Goal: Task Accomplishment & Management: Use online tool/utility

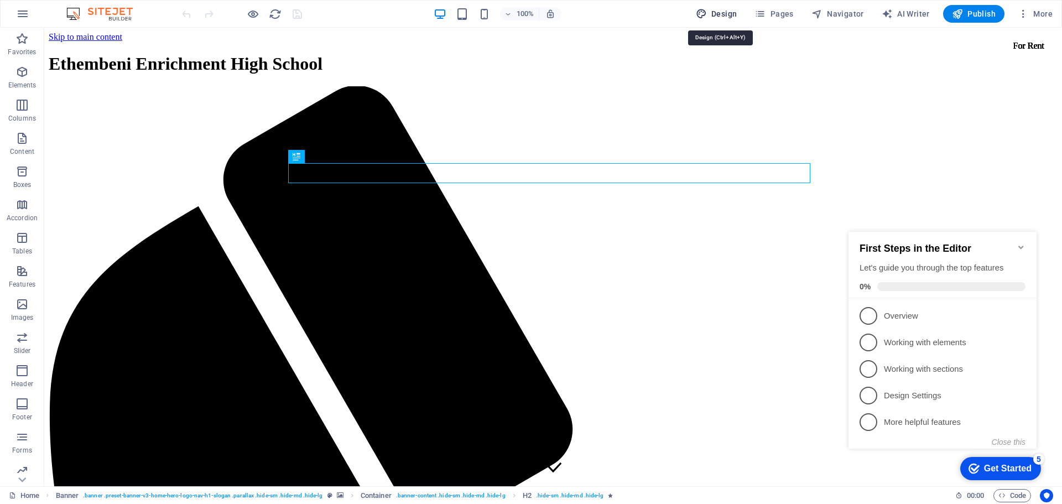
click at [717, 19] on button "Design" at bounding box center [716, 14] width 50 height 18
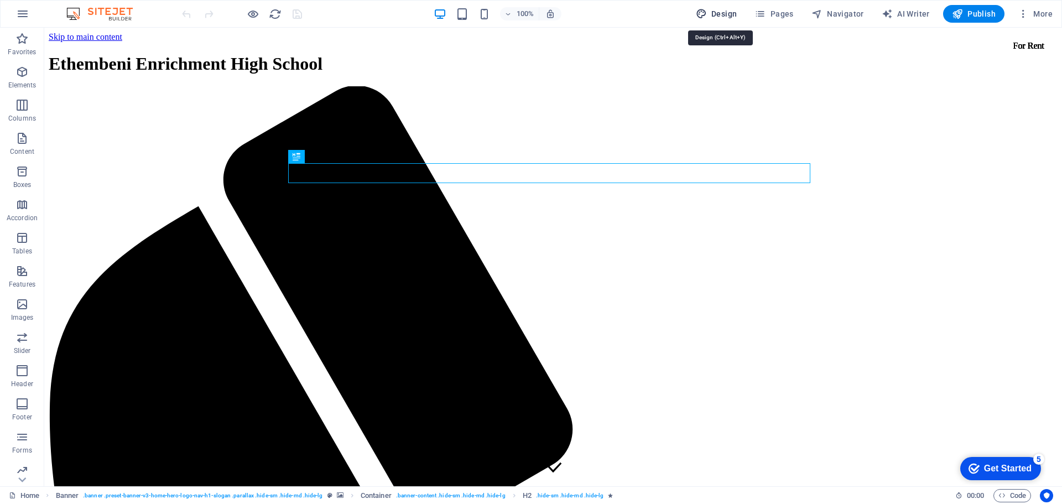
select select "px"
select select "200"
select select "px"
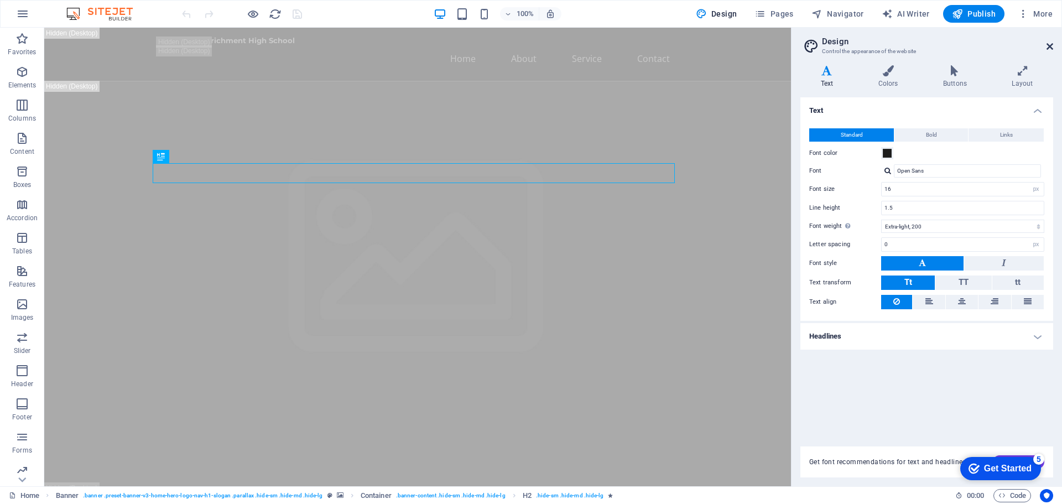
click at [1047, 44] on icon at bounding box center [1050, 46] width 7 height 9
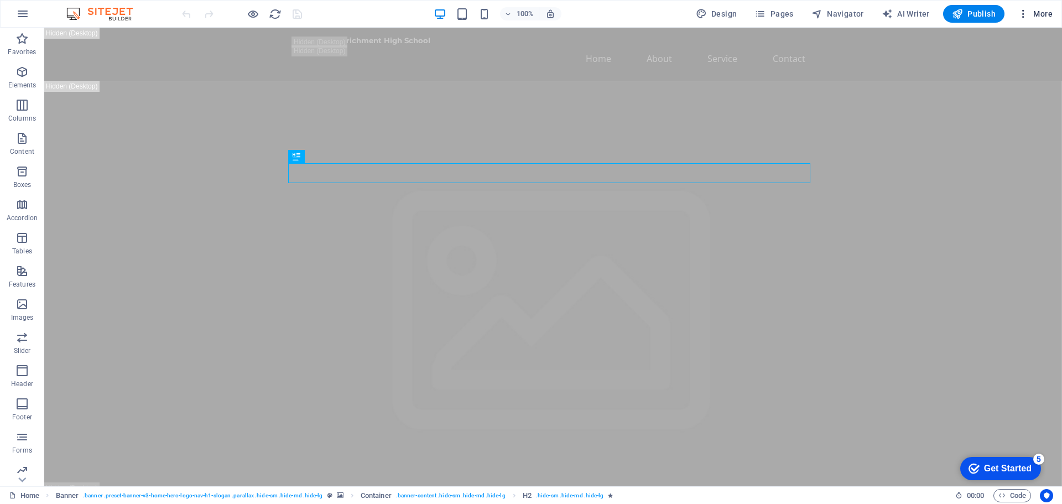
click at [1053, 11] on button "More" at bounding box center [1035, 14] width 44 height 18
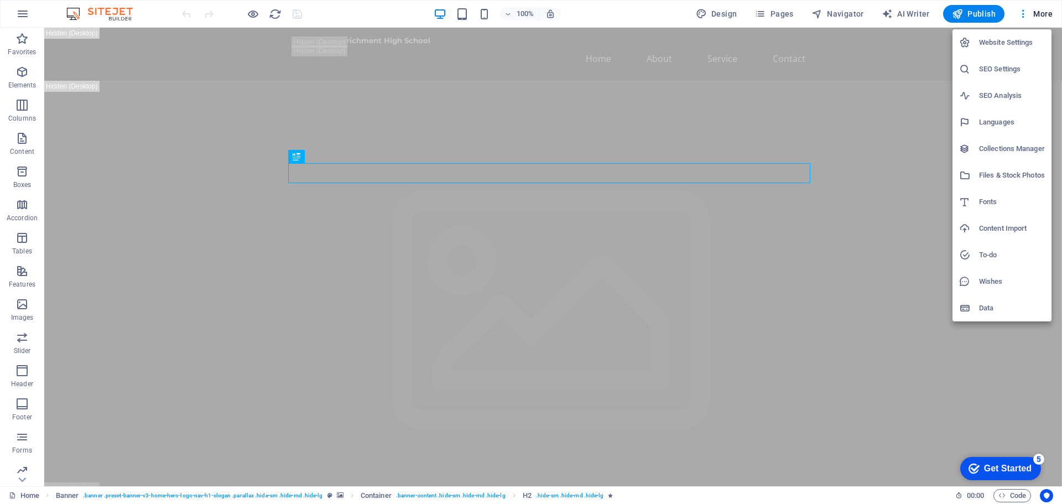
click at [196, 175] on div at bounding box center [531, 252] width 1062 height 504
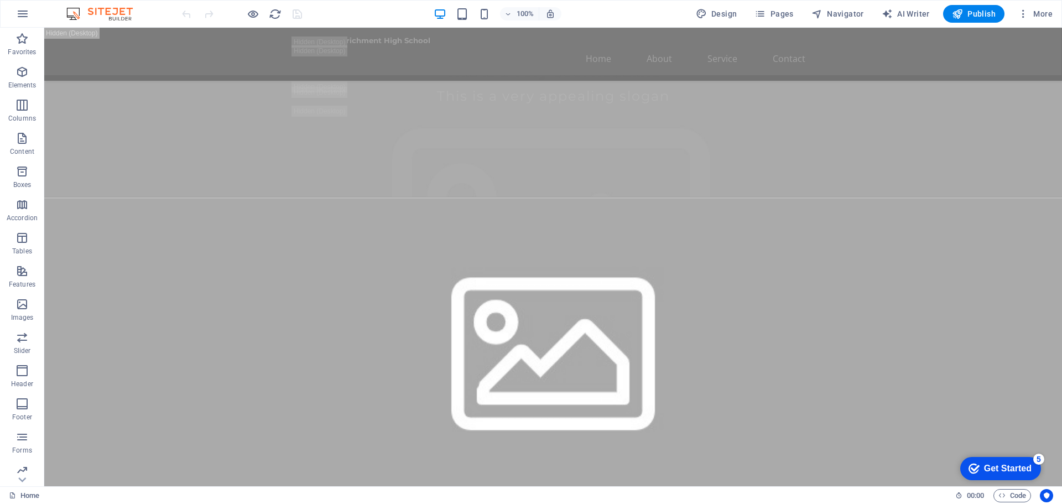
scroll to position [277, 0]
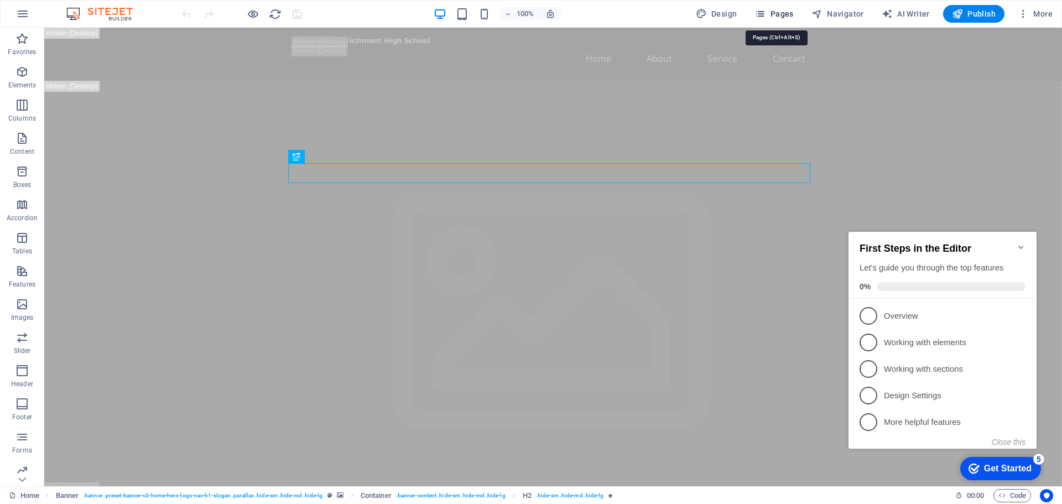
click at [785, 14] on span "Pages" at bounding box center [774, 13] width 39 height 11
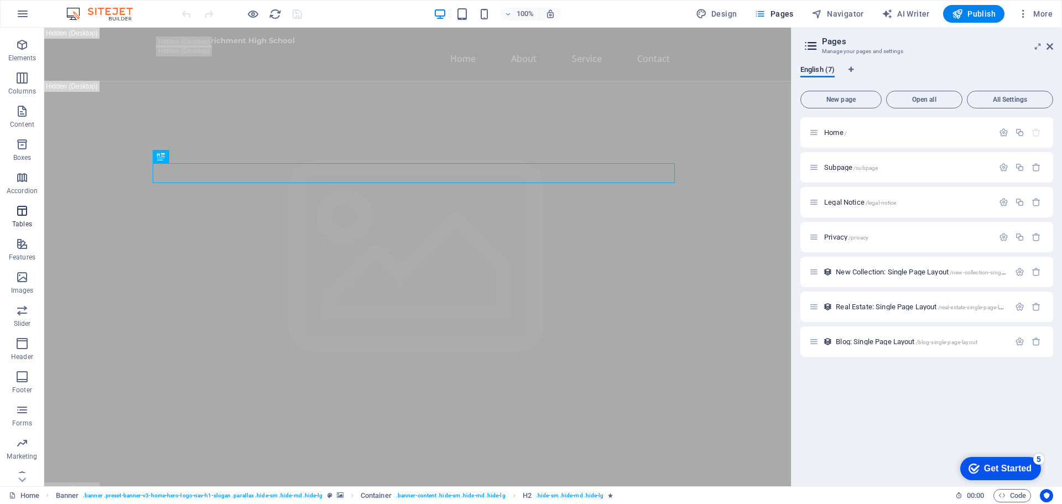
scroll to position [39, 0]
click at [1047, 15] on span "More" at bounding box center [1035, 13] width 35 height 11
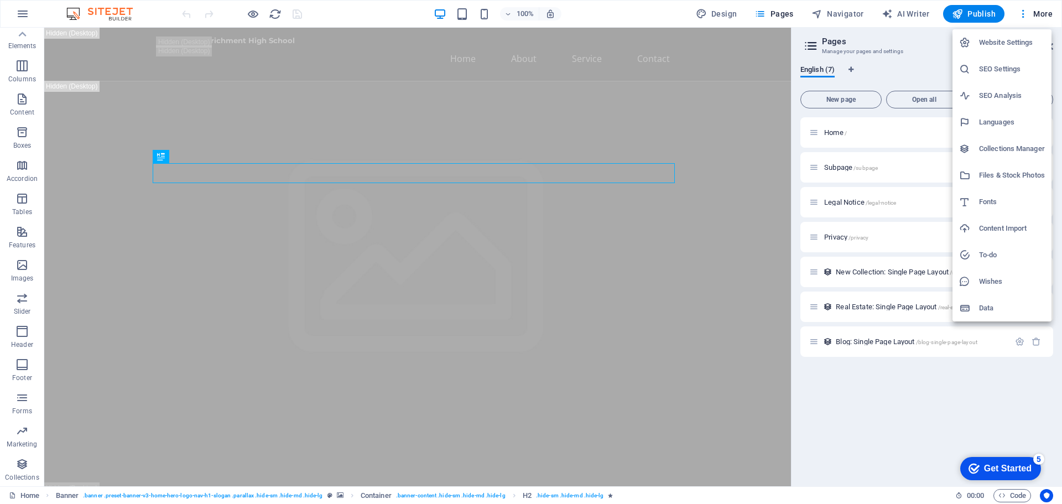
click at [1039, 41] on h6 "Website Settings" at bounding box center [1012, 42] width 66 height 13
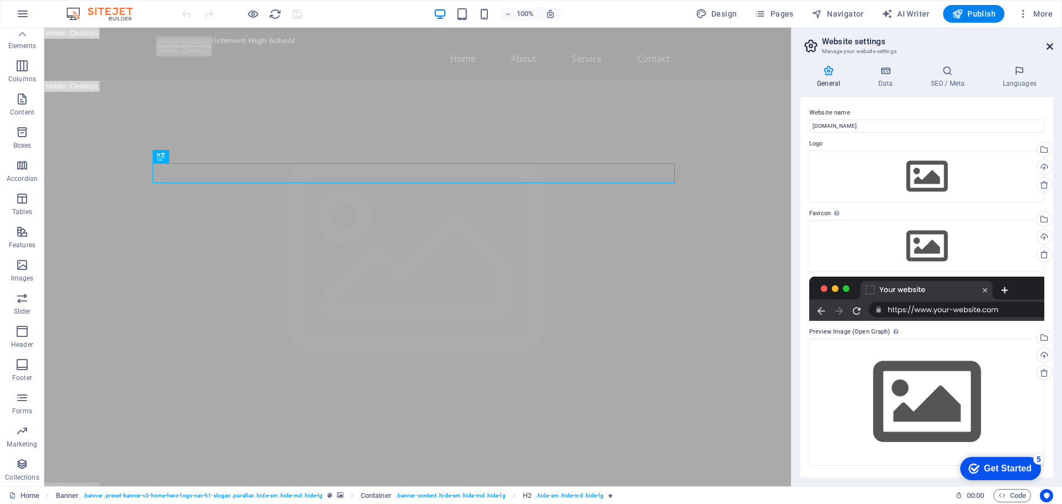
click at [1050, 48] on icon at bounding box center [1050, 46] width 7 height 9
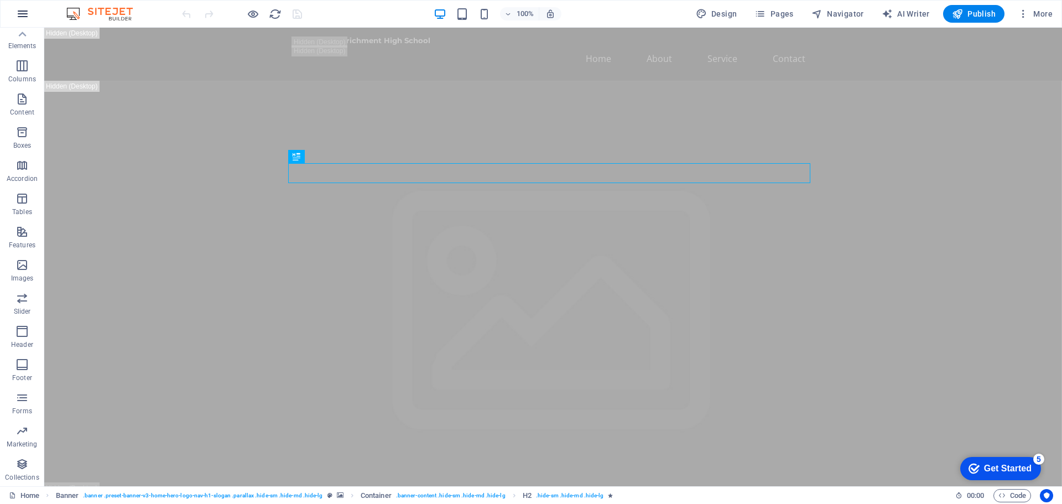
click at [28, 14] on icon "button" at bounding box center [22, 13] width 13 height 13
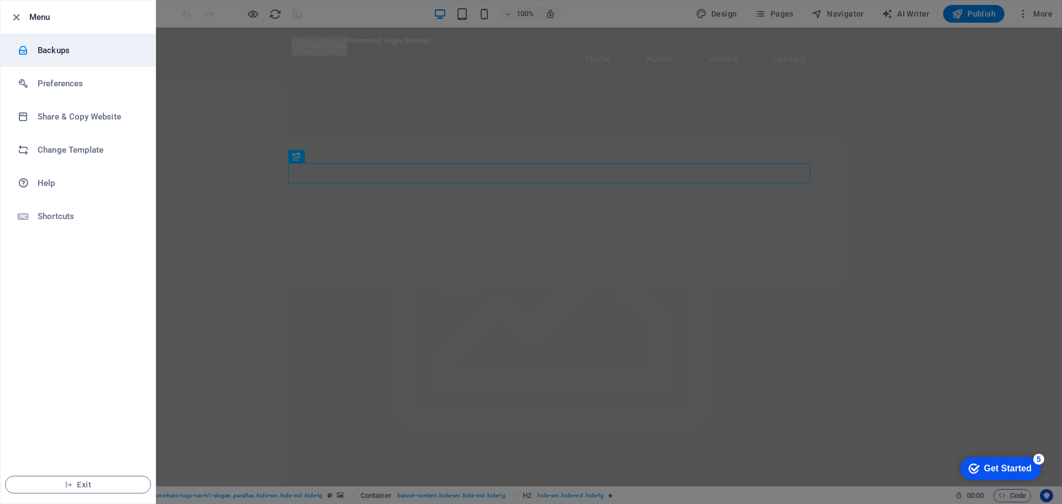
click at [50, 45] on h6 "Backups" at bounding box center [89, 50] width 102 height 13
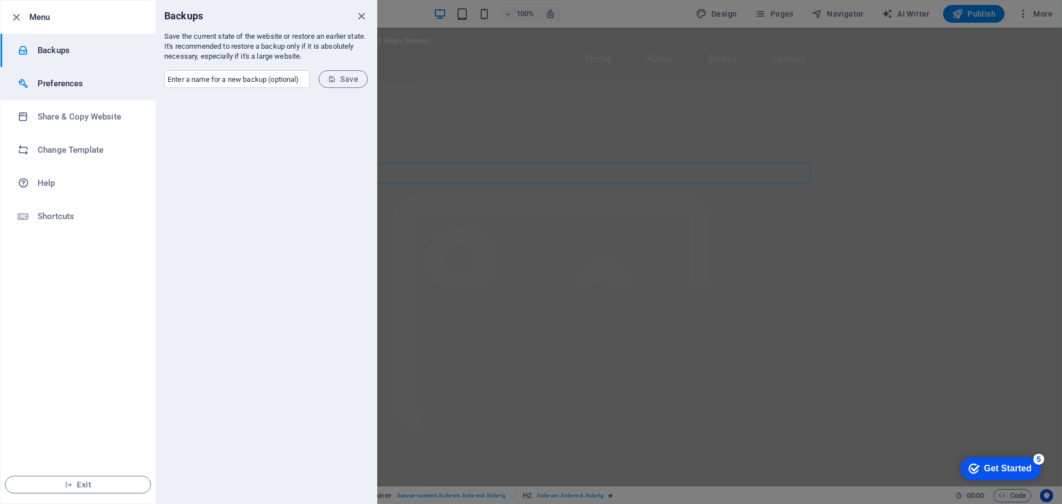
click at [127, 87] on h6 "Preferences" at bounding box center [89, 83] width 102 height 13
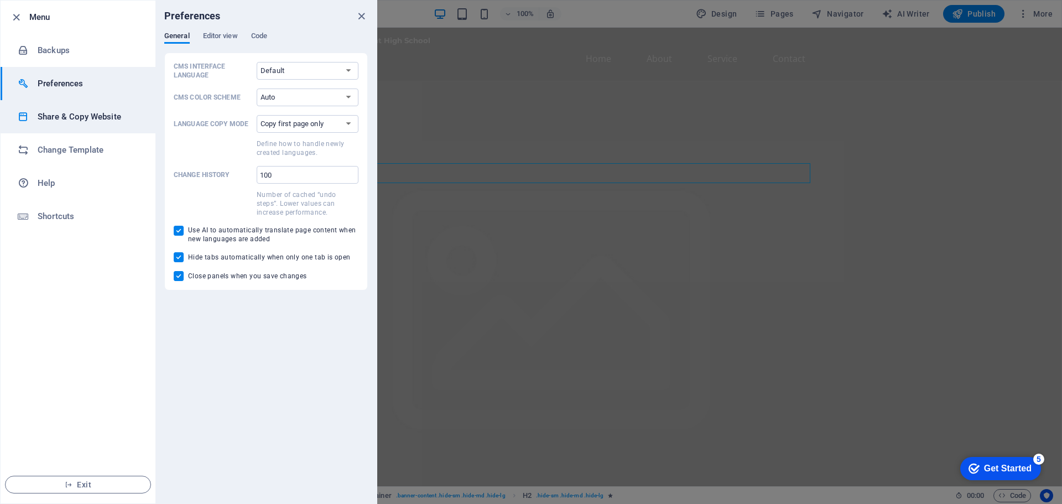
click at [117, 113] on h6 "Share & Copy Website" at bounding box center [89, 116] width 102 height 13
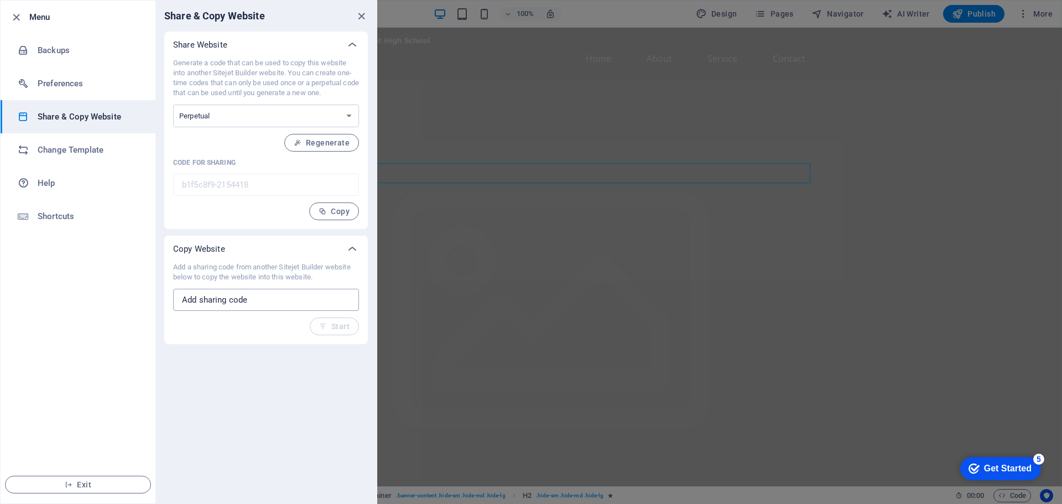
click at [262, 303] on input "text" at bounding box center [266, 300] width 186 height 22
click at [118, 146] on h6 "Change Template" at bounding box center [89, 149] width 102 height 13
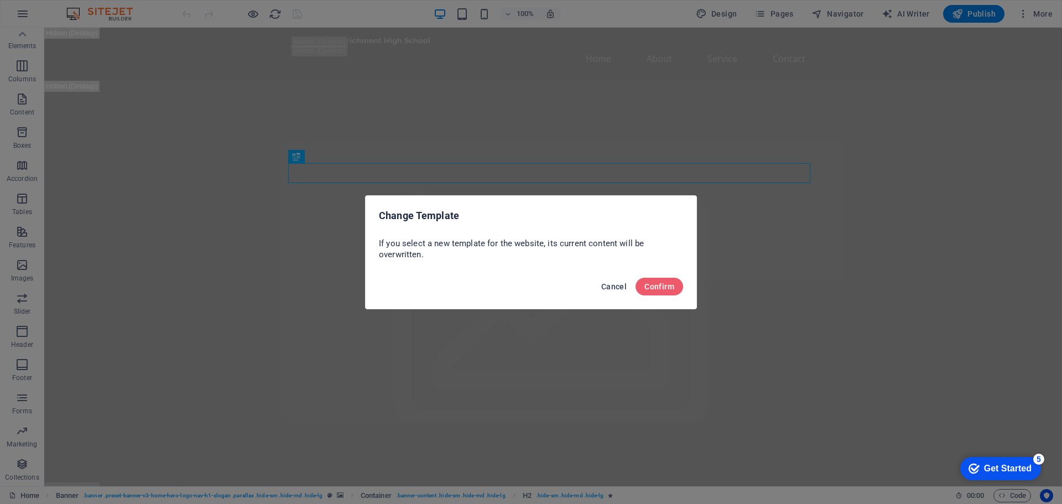
click at [612, 288] on span "Cancel" at bounding box center [613, 286] width 25 height 9
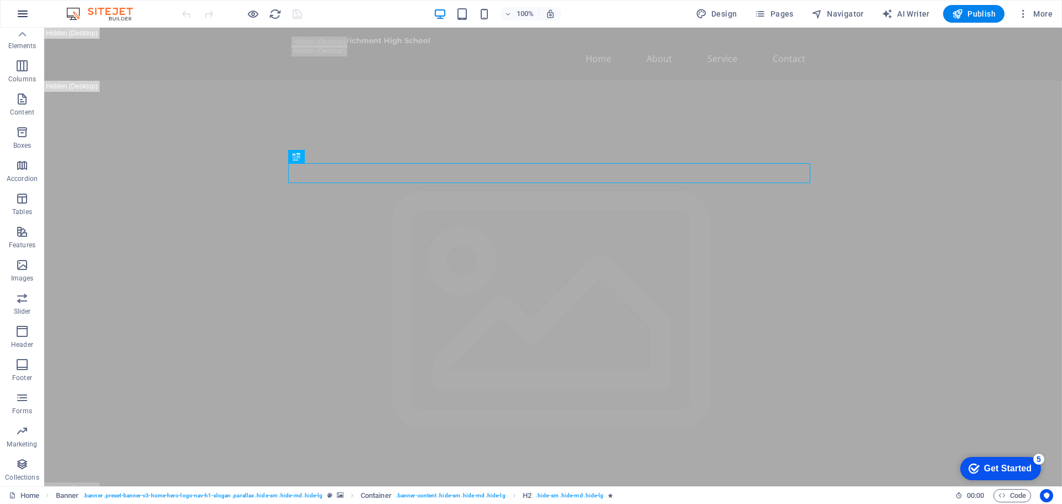
click at [14, 14] on button "button" at bounding box center [22, 14] width 27 height 27
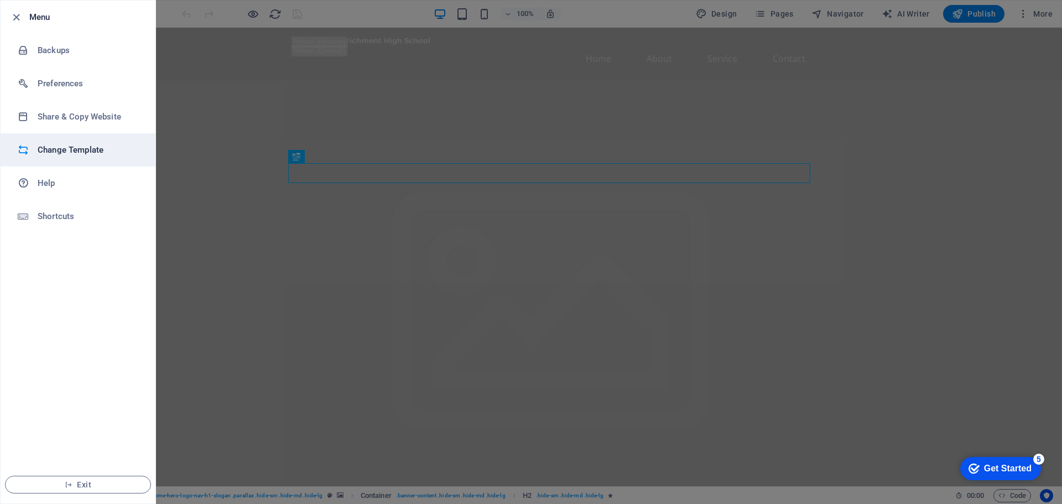
click at [54, 157] on li "Change Template" at bounding box center [78, 149] width 155 height 33
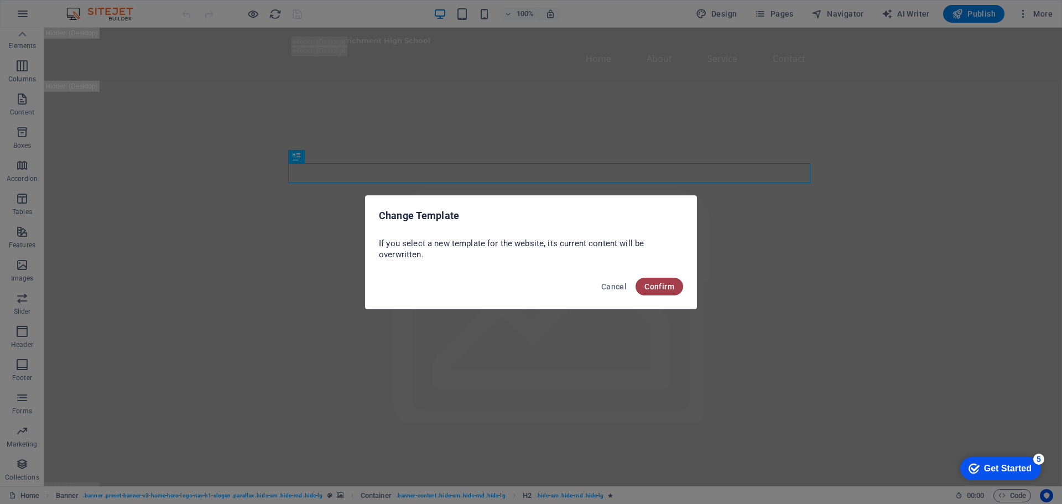
click at [656, 284] on span "Confirm" at bounding box center [659, 286] width 30 height 9
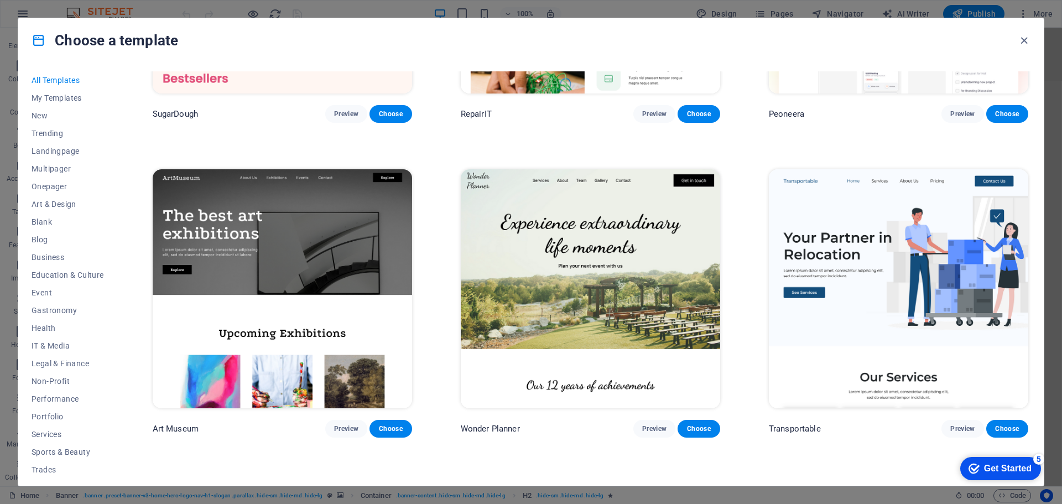
scroll to position [221, 0]
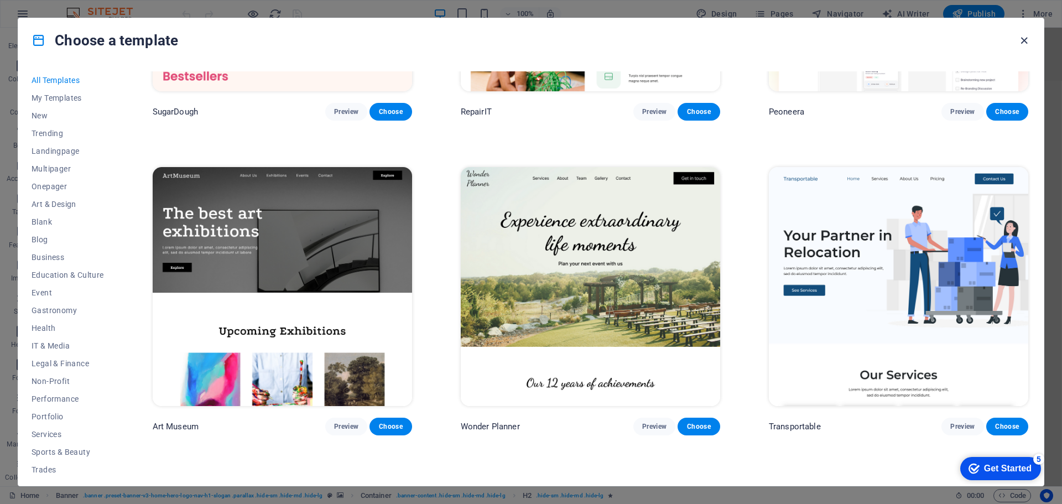
click at [1028, 39] on icon "button" at bounding box center [1024, 40] width 13 height 13
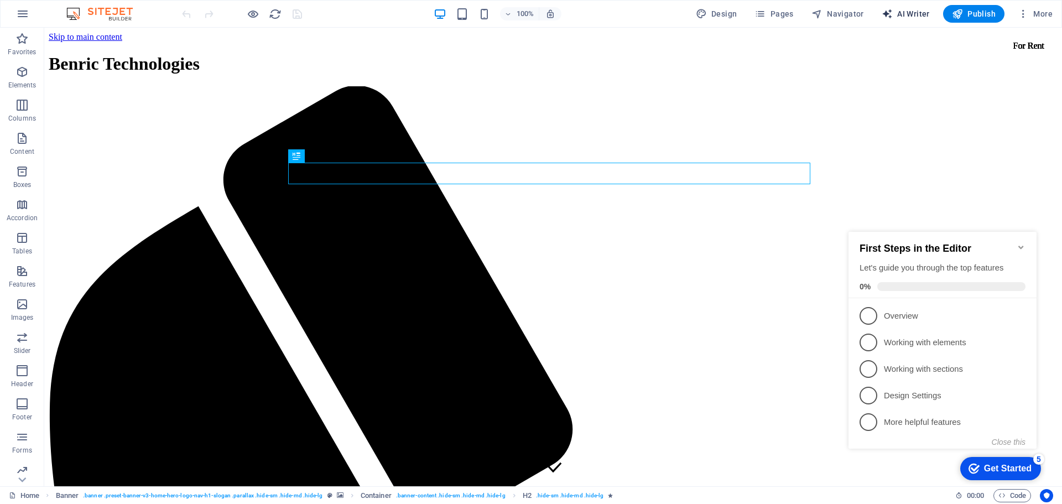
click at [903, 13] on span "AI Writer" at bounding box center [906, 13] width 48 height 11
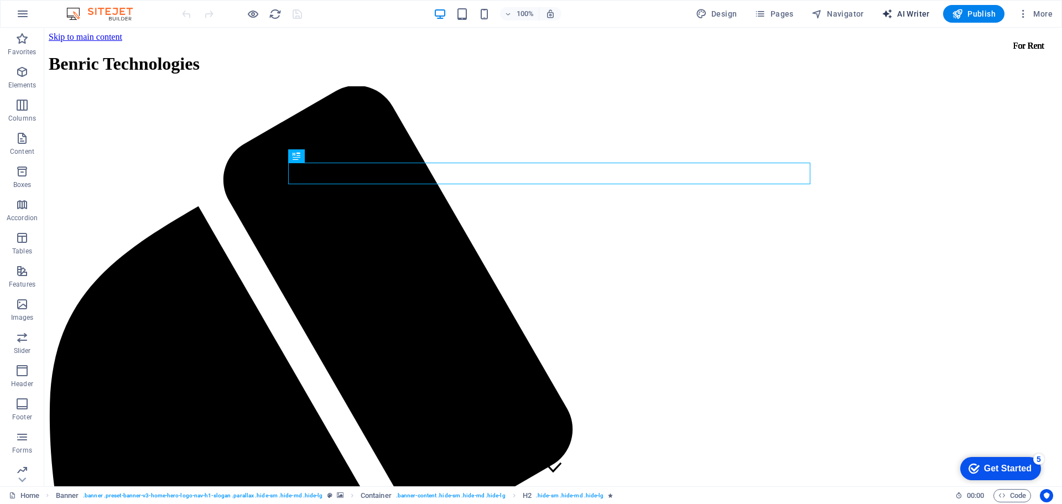
select select "English"
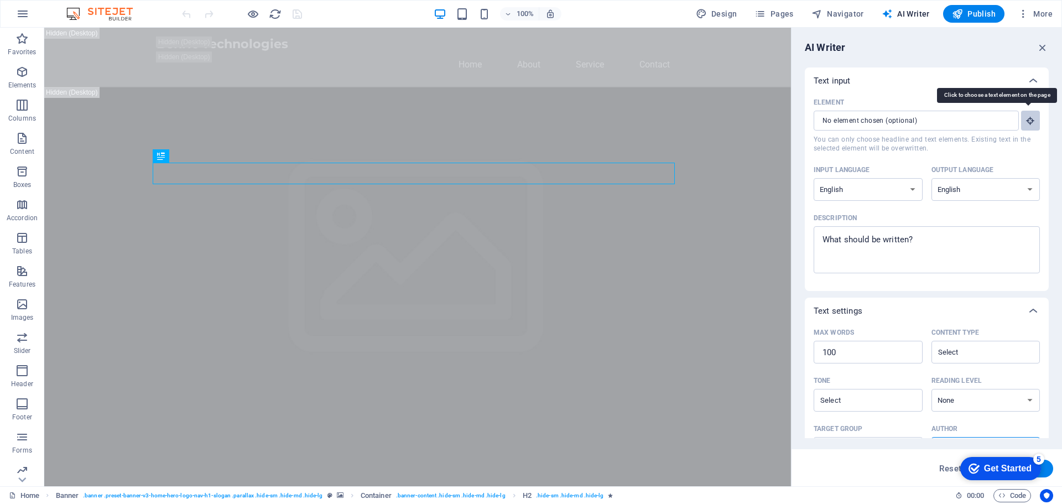
click at [1026, 117] on icon "button" at bounding box center [1031, 121] width 10 height 10
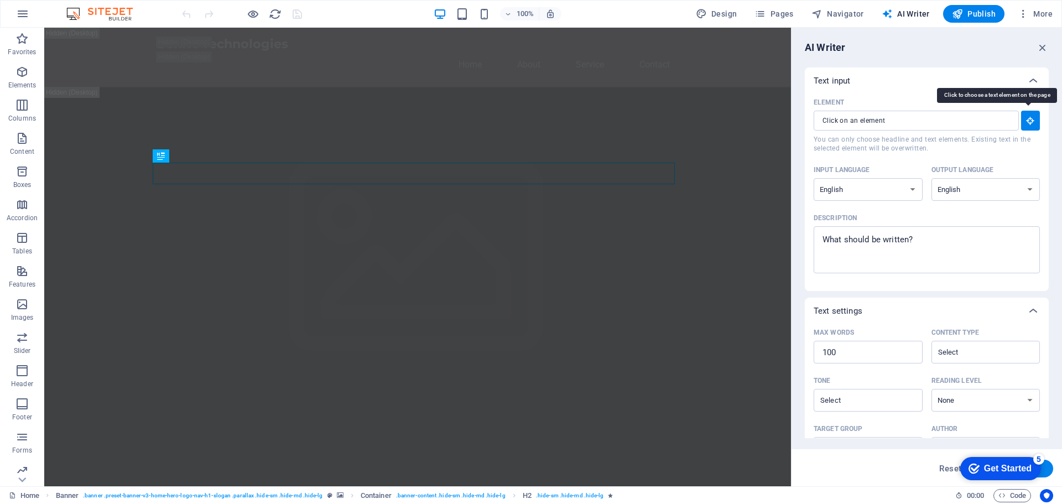
click at [1026, 120] on icon "button" at bounding box center [1031, 121] width 10 height 10
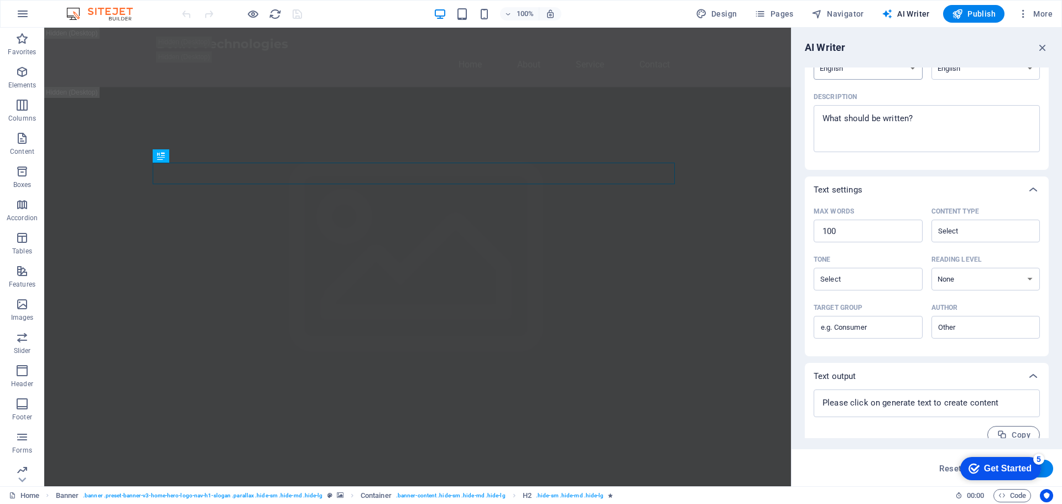
scroll to position [136, 0]
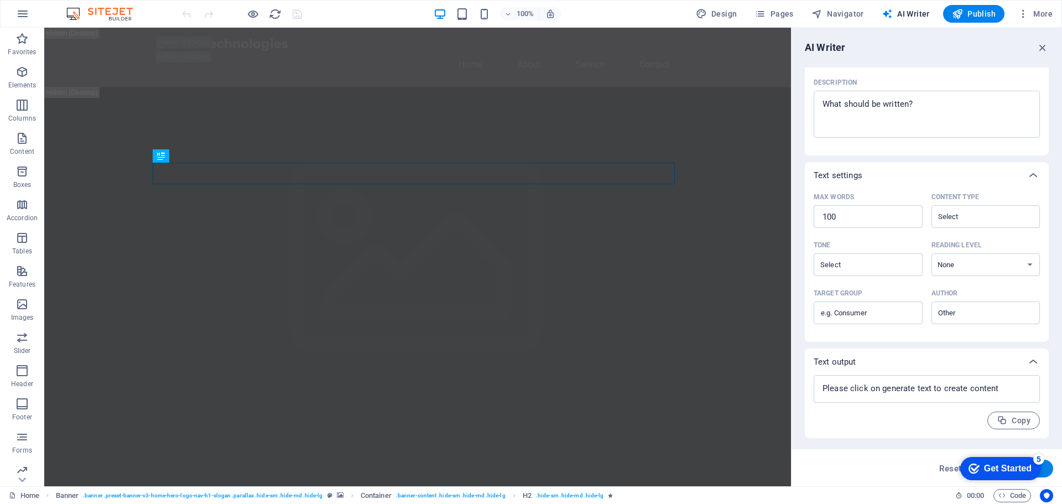
click at [1016, 464] on div "Get Started" at bounding box center [1008, 469] width 48 height 10
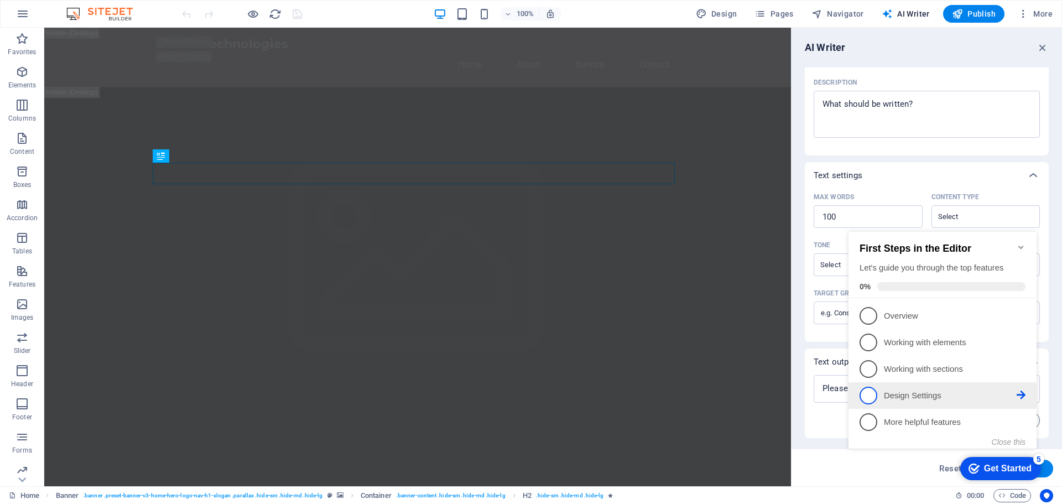
click at [1016, 395] on p "Design Settings - incomplete" at bounding box center [950, 396] width 133 height 12
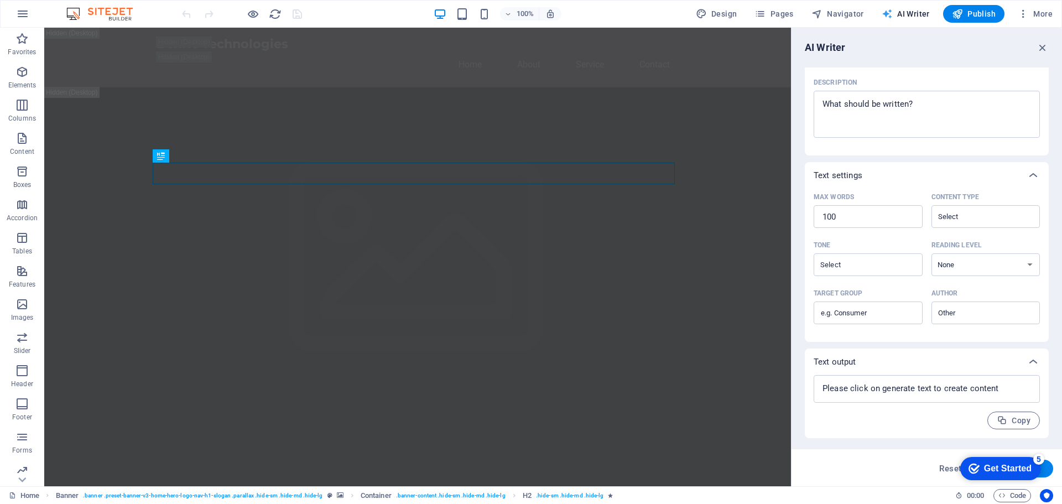
click at [919, 16] on span "AI Writer" at bounding box center [906, 13] width 48 height 11
click at [935, 110] on textarea "Description x ​" at bounding box center [926, 114] width 215 height 36
type textarea "x"
click at [1034, 45] on div "AI Writer" at bounding box center [927, 47] width 244 height 13
click at [1039, 46] on icon "button" at bounding box center [1043, 47] width 12 height 12
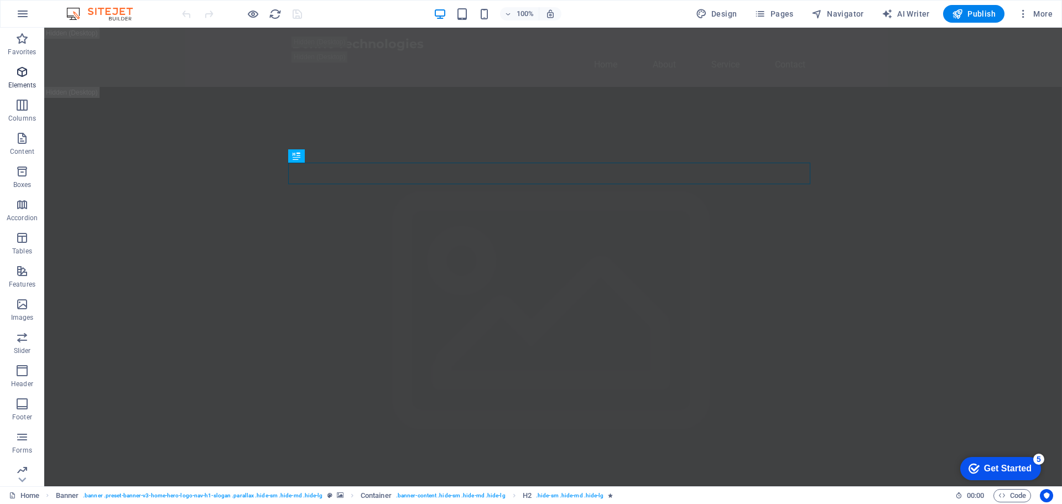
click at [15, 89] on p "Elements" at bounding box center [22, 85] width 28 height 9
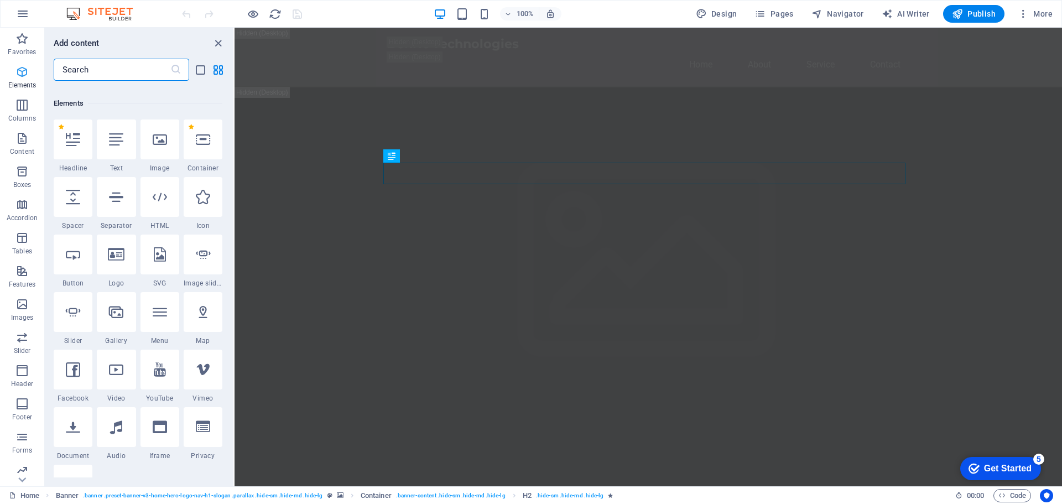
scroll to position [118, 0]
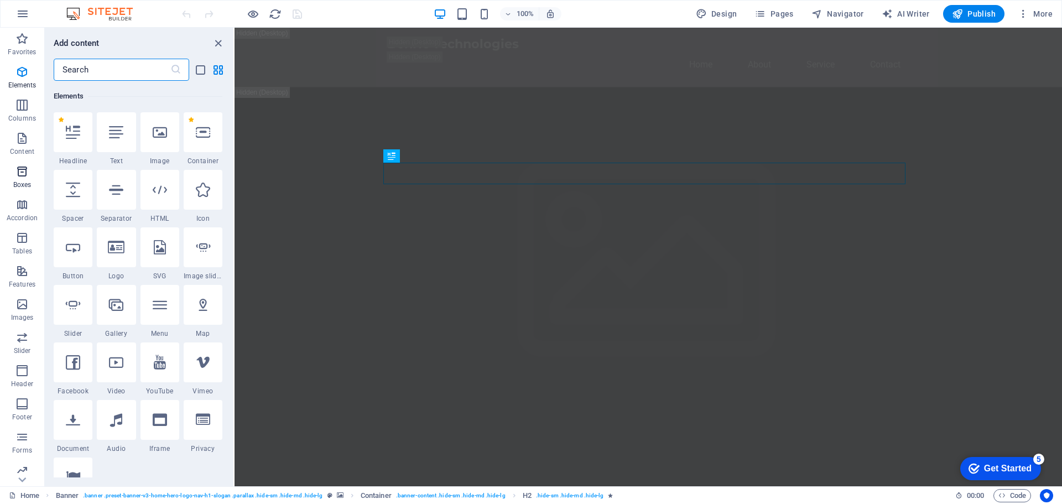
click at [23, 183] on p "Boxes" at bounding box center [22, 184] width 18 height 9
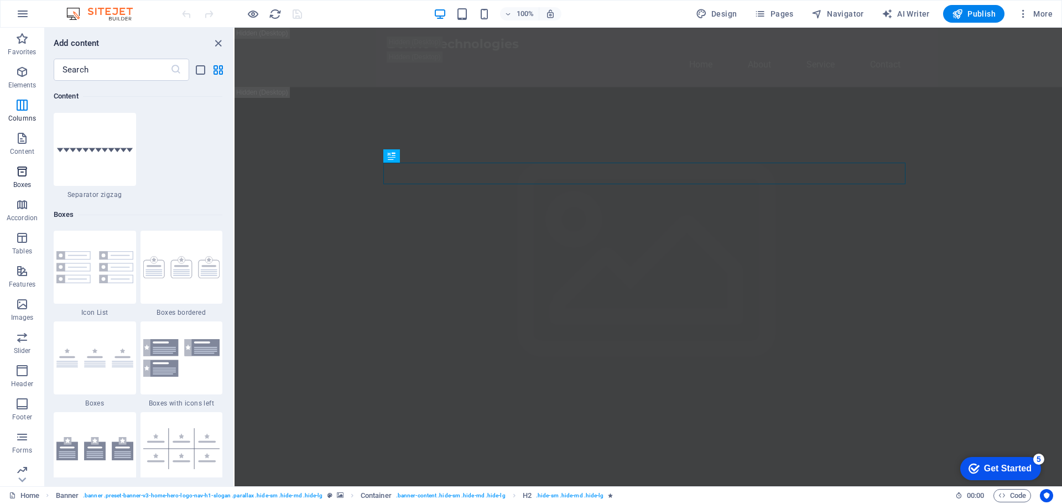
scroll to position [3051, 0]
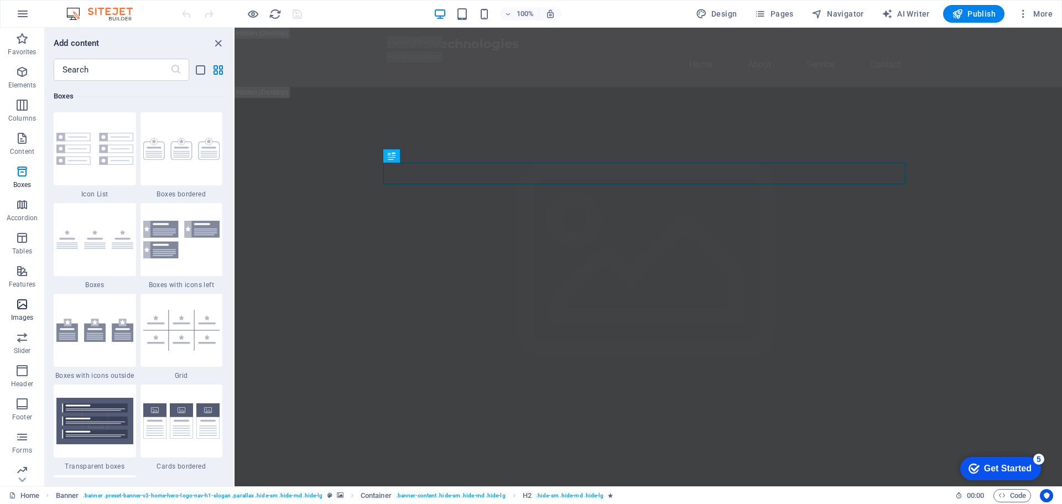
click at [19, 308] on icon "button" at bounding box center [21, 304] width 13 height 13
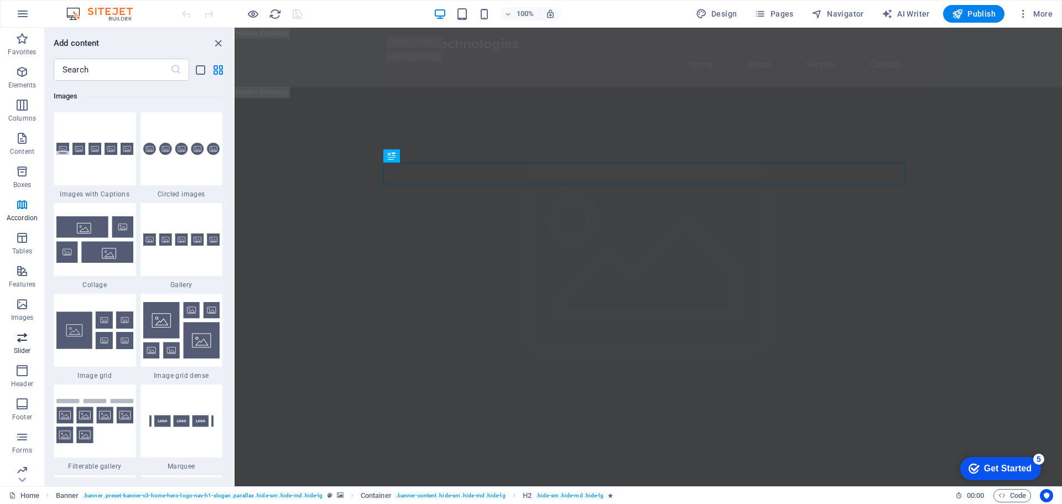
click at [15, 350] on p "Slider" at bounding box center [22, 350] width 17 height 9
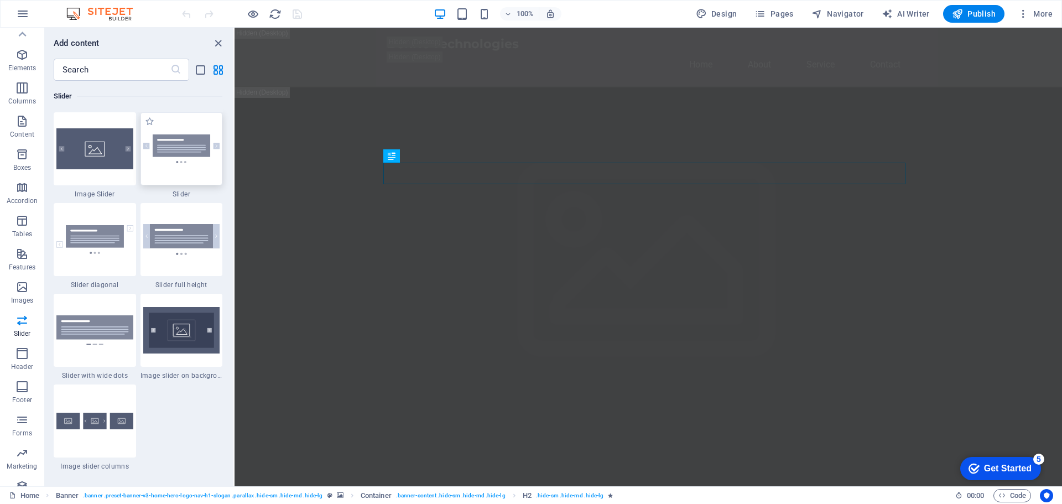
scroll to position [0, 0]
